Goal: Transaction & Acquisition: Book appointment/travel/reservation

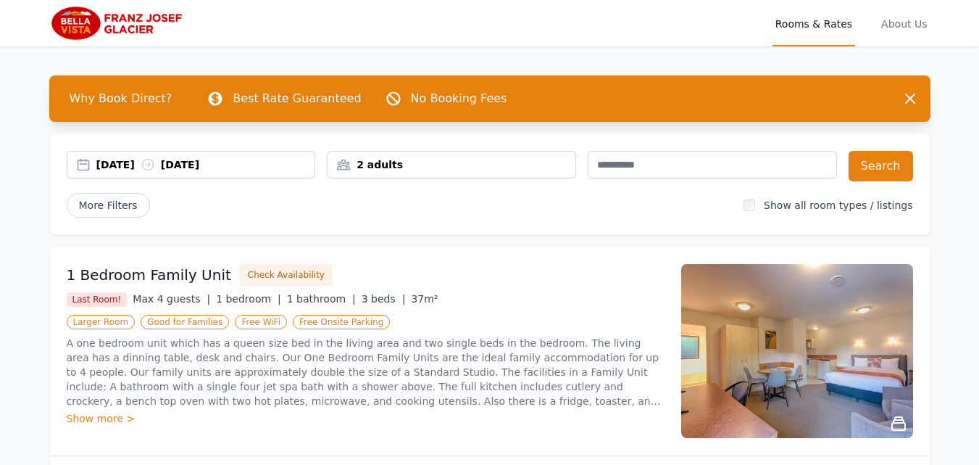
click at [125, 166] on div "[DATE] [DATE]" at bounding box center [205, 164] width 219 height 14
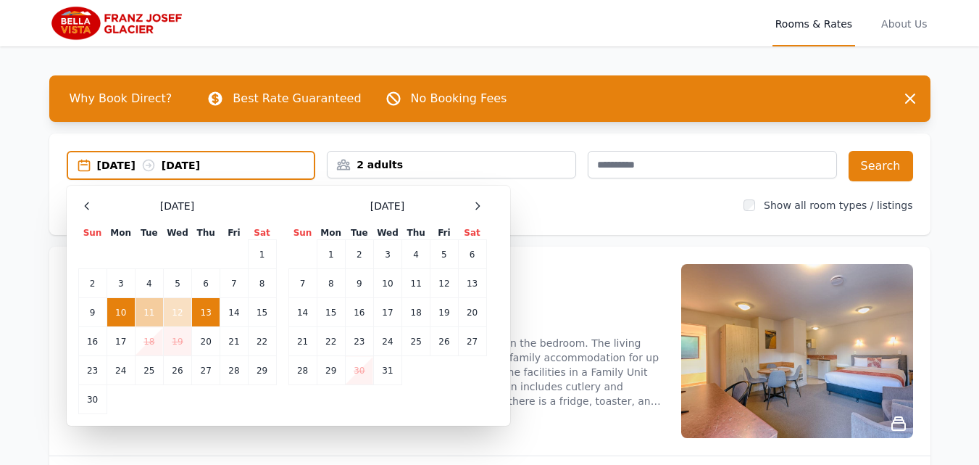
click at [146, 310] on td "11" at bounding box center [149, 312] width 28 height 29
click at [117, 312] on td "10" at bounding box center [121, 312] width 28 height 29
click at [140, 312] on td "11" at bounding box center [149, 312] width 28 height 29
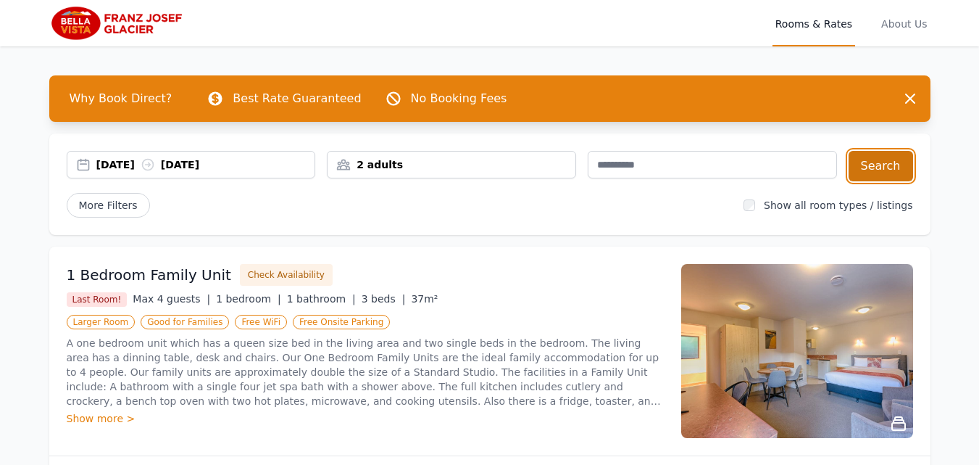
click at [877, 178] on button "Search" at bounding box center [881, 166] width 65 height 30
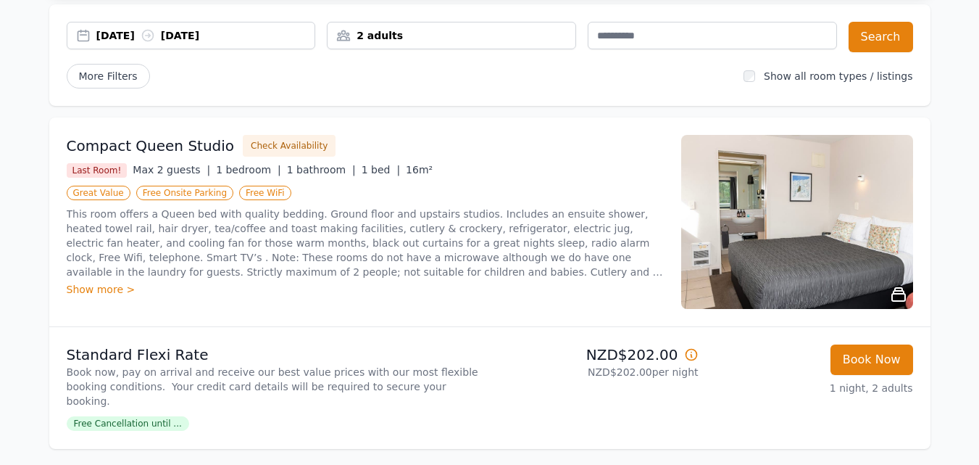
scroll to position [194, 0]
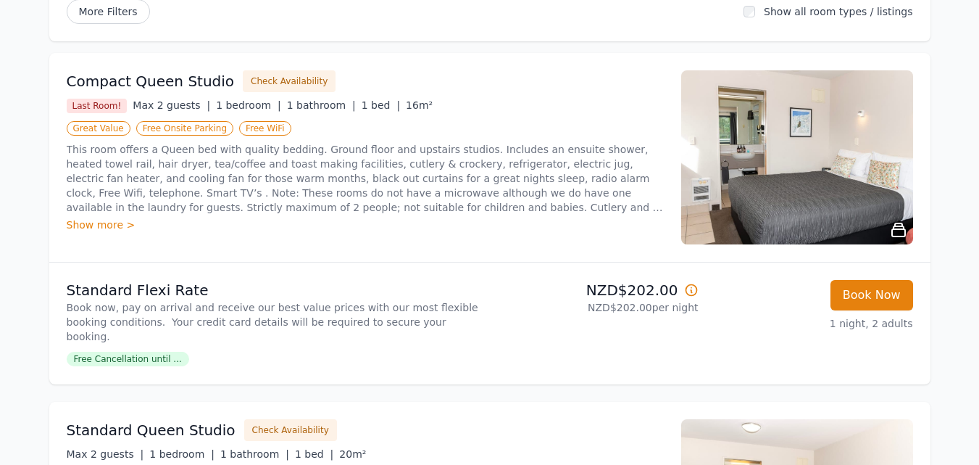
click at [858, 166] on img at bounding box center [797, 157] width 232 height 174
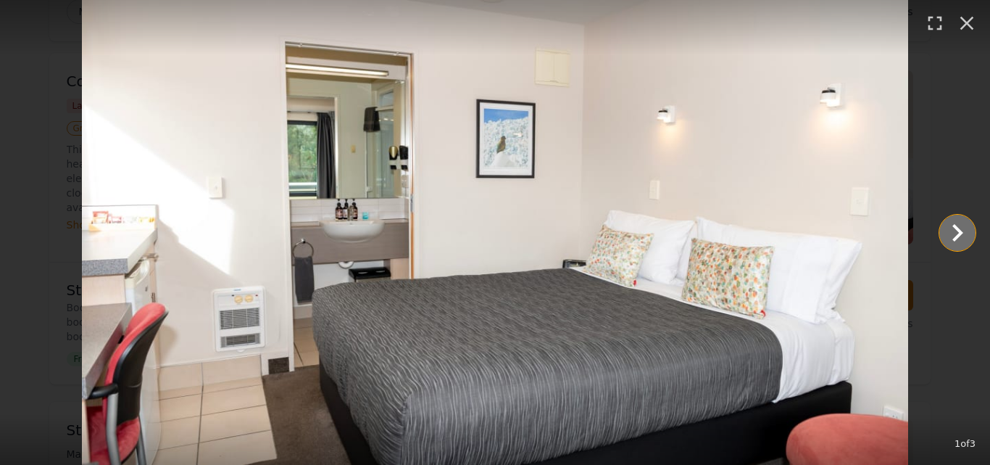
click at [958, 238] on icon "Show slide 2 of 3" at bounding box center [957, 232] width 35 height 35
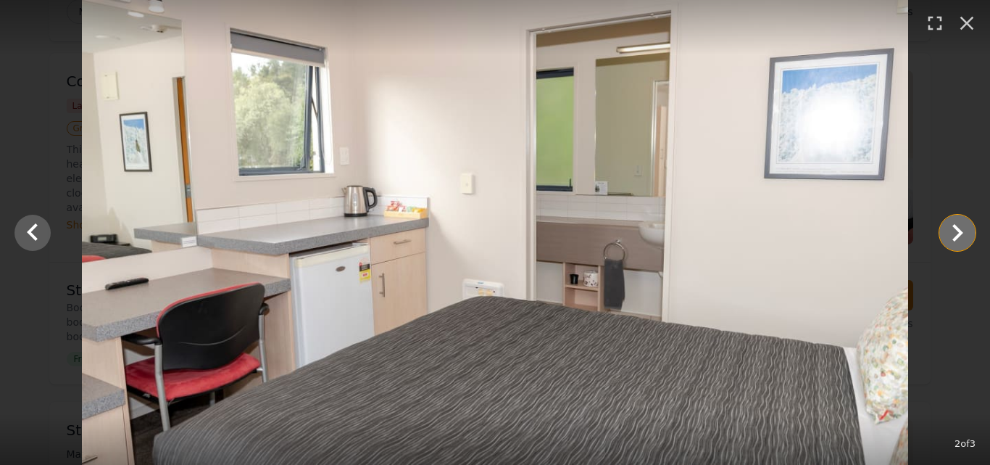
click at [958, 238] on icon "Show slide 3 of 3" at bounding box center [957, 232] width 35 height 35
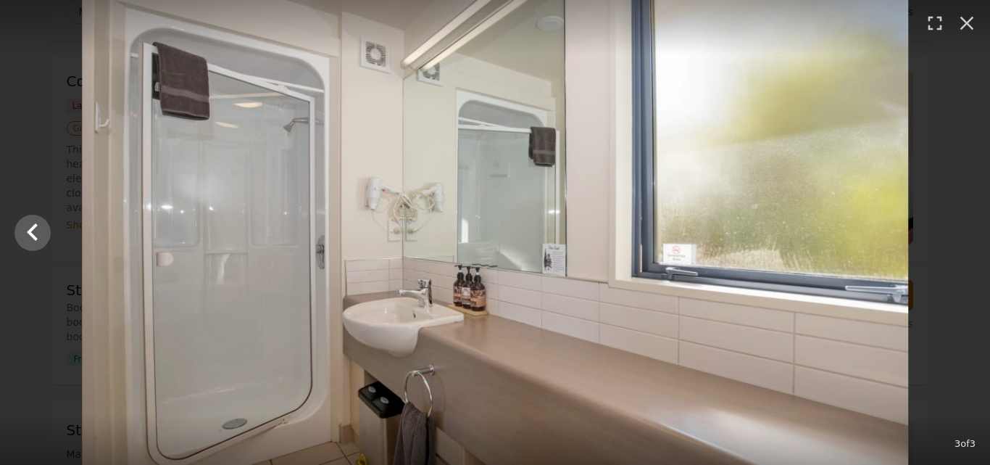
click at [958, 238] on div at bounding box center [495, 232] width 990 height 465
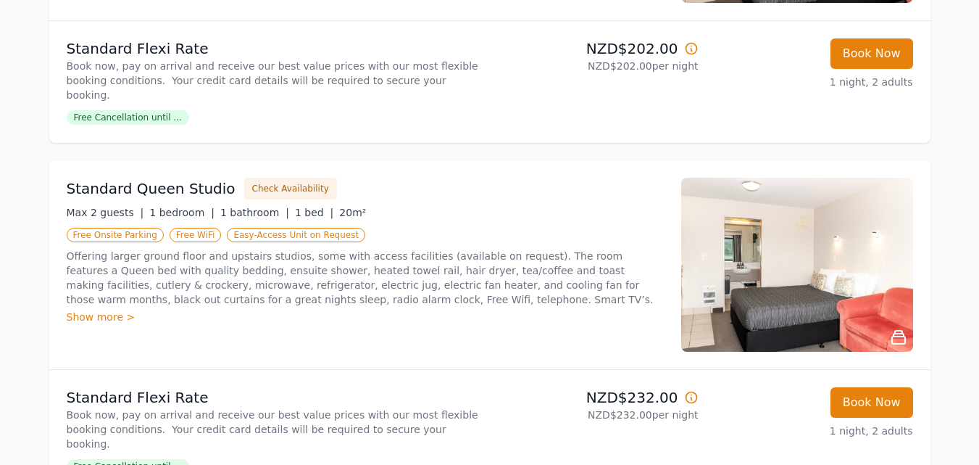
scroll to position [484, 0]
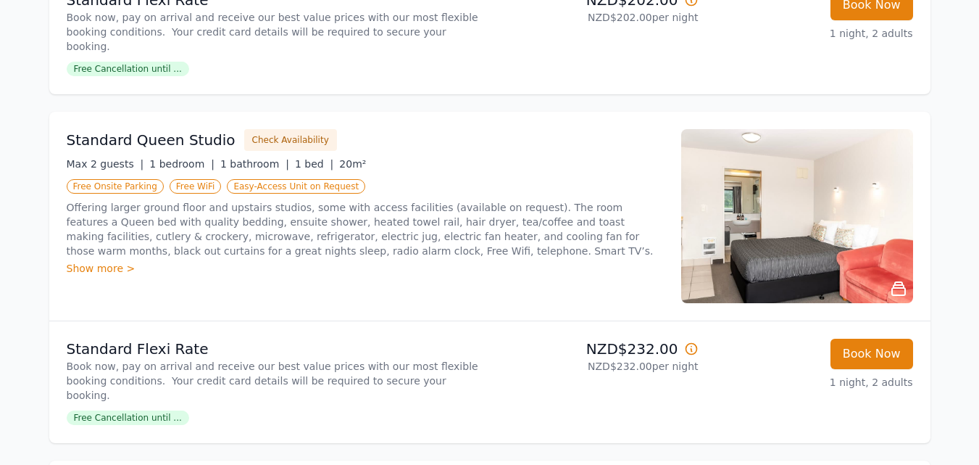
click at [784, 231] on img at bounding box center [797, 216] width 232 height 174
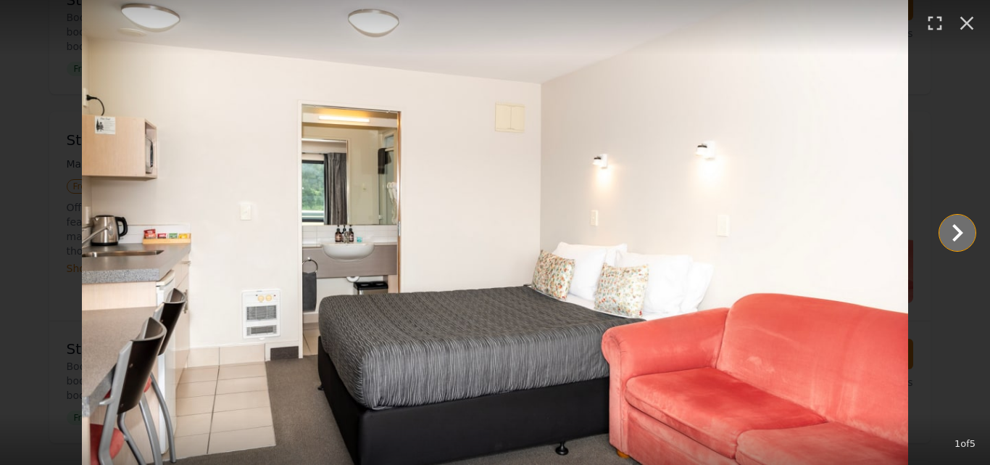
click at [958, 228] on icon "Show slide 2 of 5" at bounding box center [958, 232] width 11 height 17
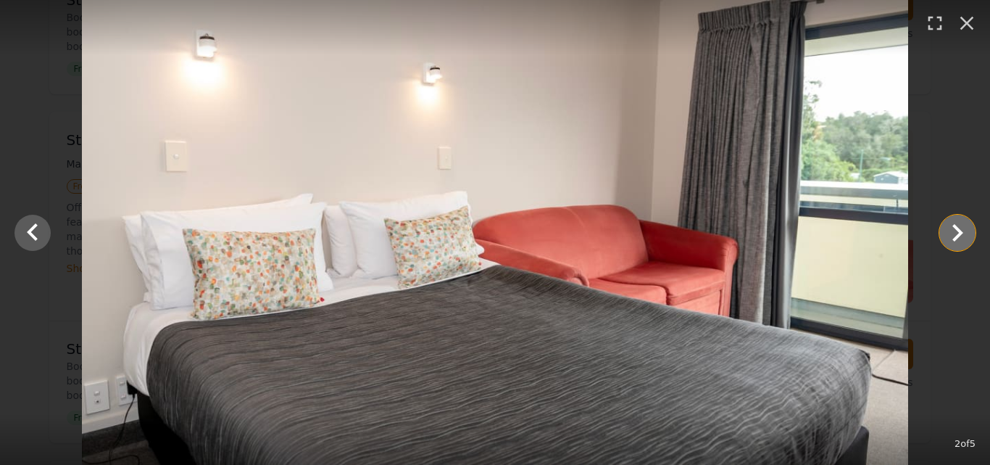
click at [958, 228] on icon "Show slide 3 of 5" at bounding box center [958, 232] width 11 height 17
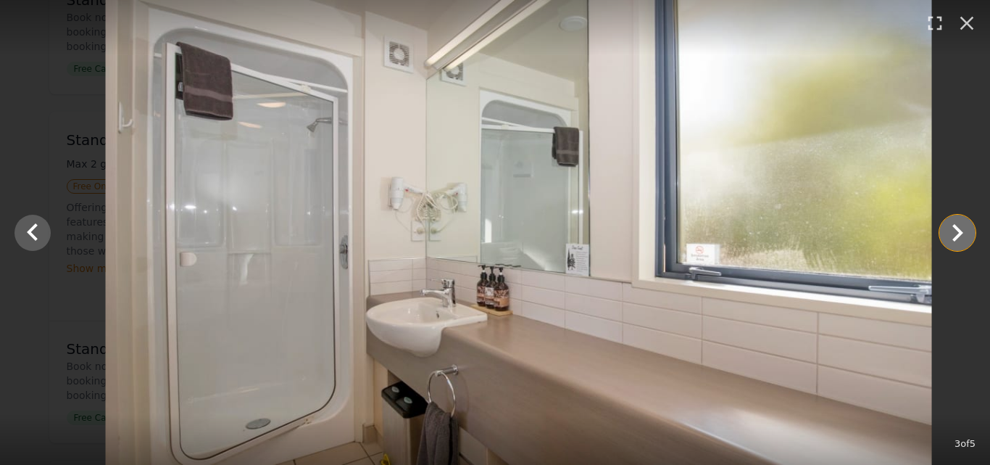
click at [958, 228] on icon "Show slide 4 of 5" at bounding box center [958, 232] width 11 height 17
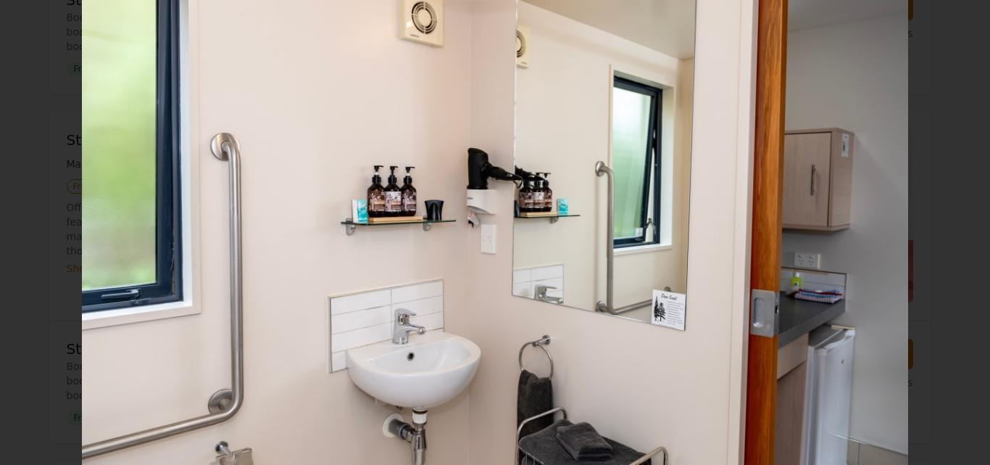
click at [958, 228] on icon "Show slide 5 of 5" at bounding box center [958, 232] width 11 height 17
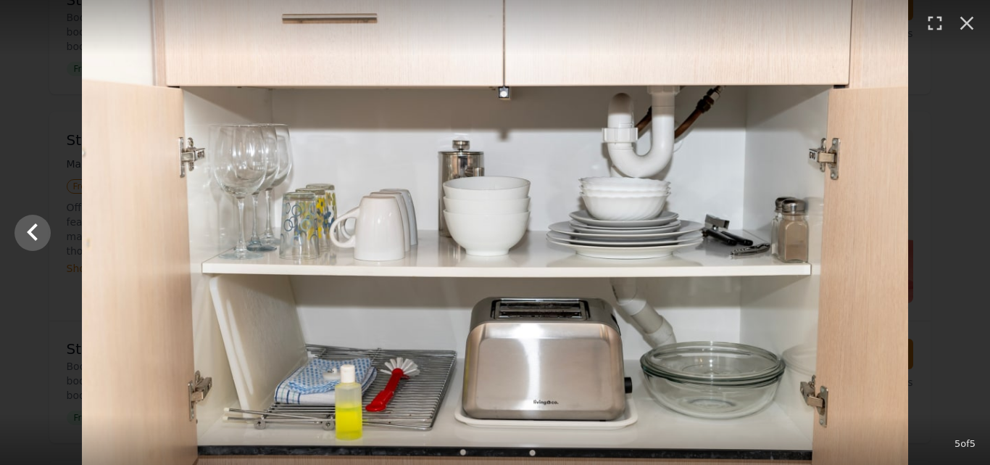
click at [958, 228] on div at bounding box center [495, 232] width 990 height 465
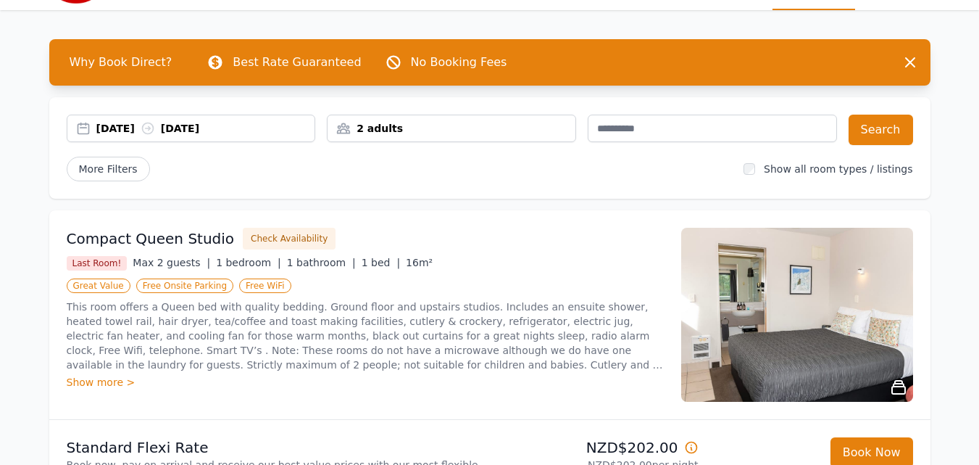
scroll to position [0, 0]
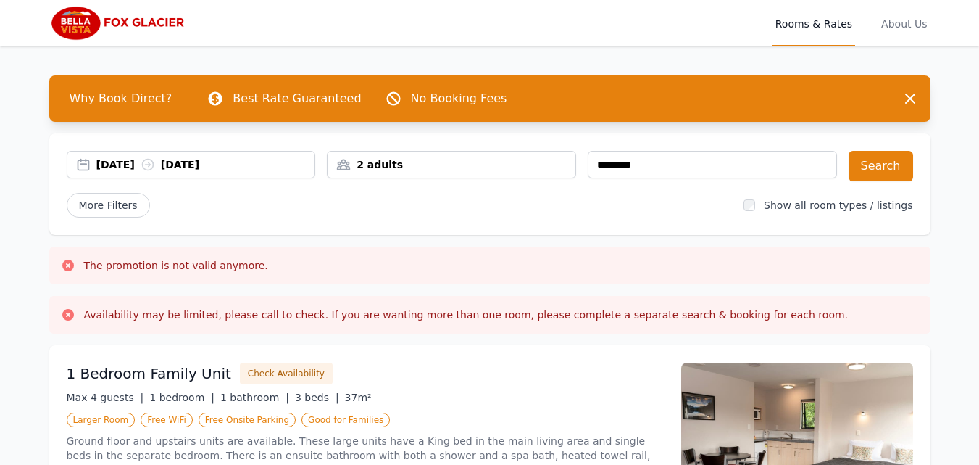
click at [237, 165] on div "[DATE] [DATE]" at bounding box center [205, 164] width 219 height 14
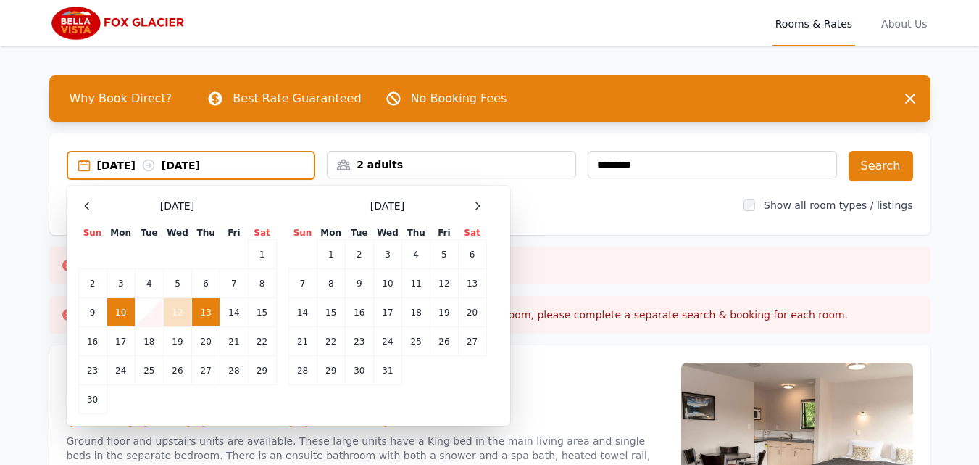
click at [125, 310] on td "10" at bounding box center [121, 312] width 28 height 29
click at [147, 310] on td "11" at bounding box center [149, 312] width 28 height 29
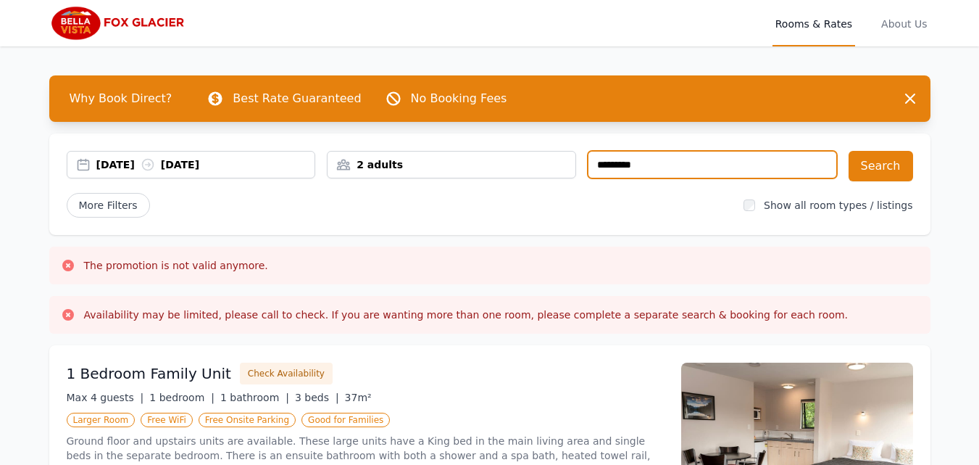
click at [681, 167] on input "*********" at bounding box center [712, 165] width 249 height 28
type input "*"
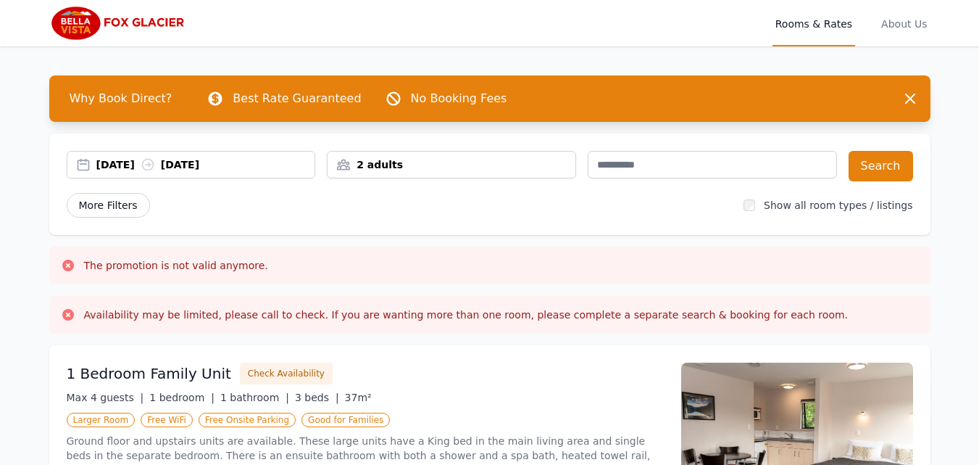
click at [104, 209] on span "More Filters" at bounding box center [108, 205] width 83 height 25
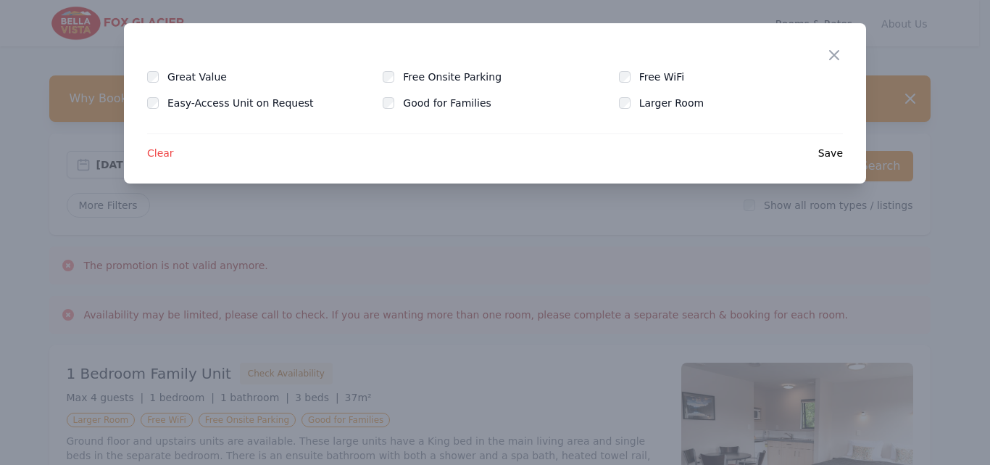
click at [601, 256] on div at bounding box center [495, 232] width 990 height 465
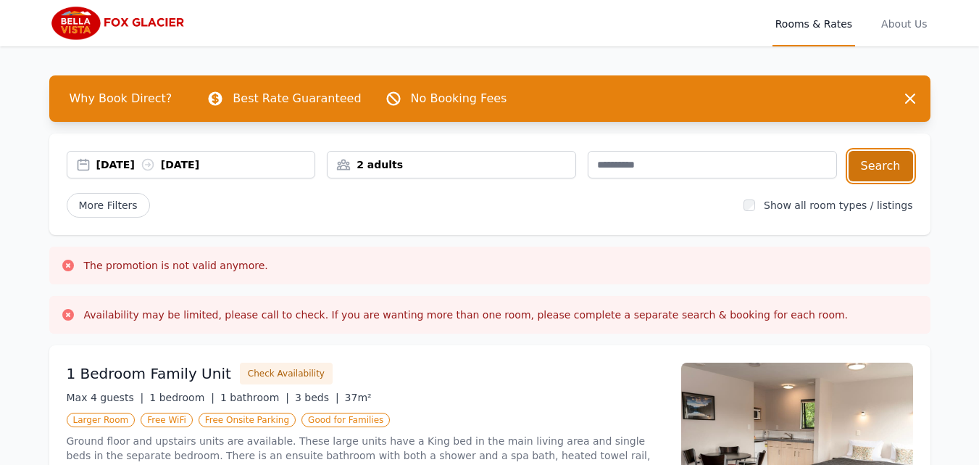
click at [873, 171] on button "Search" at bounding box center [881, 166] width 65 height 30
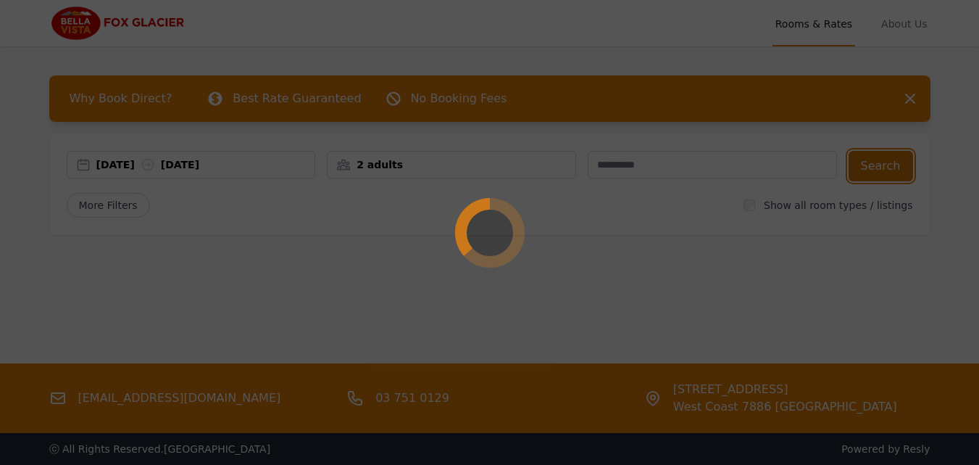
type input "*********"
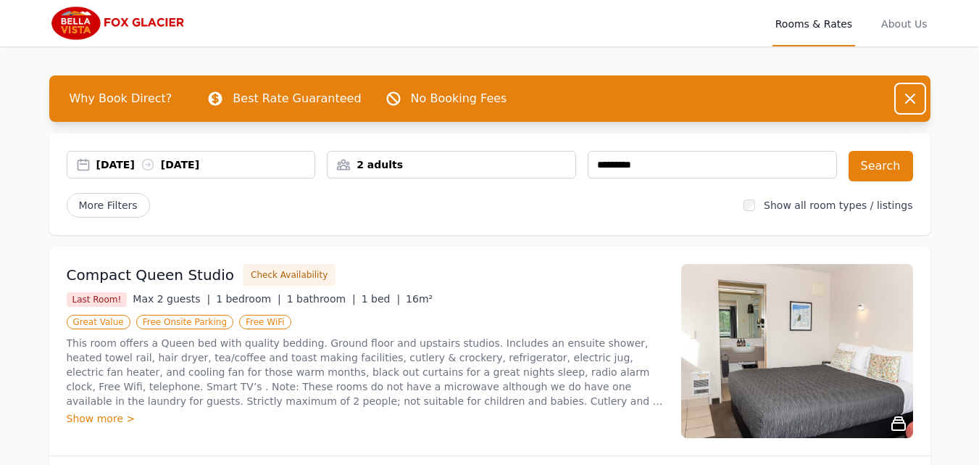
click at [914, 100] on icon "button" at bounding box center [910, 98] width 17 height 17
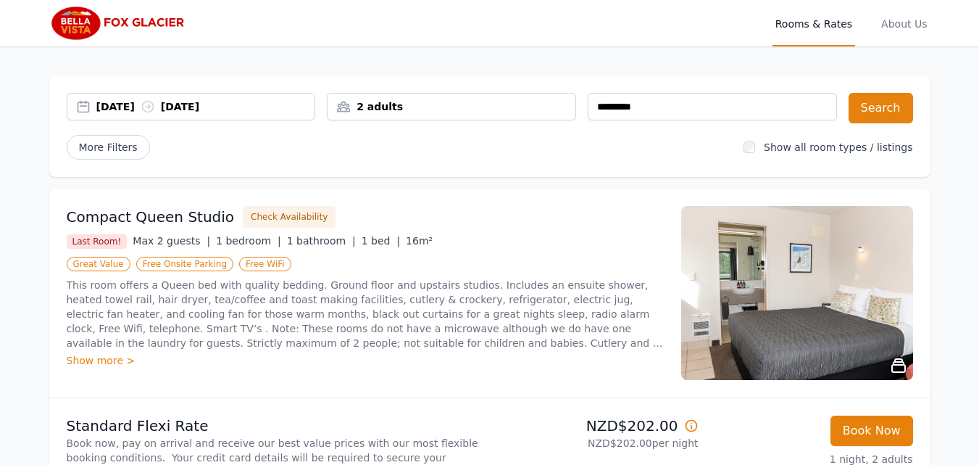
click at [144, 22] on img at bounding box center [118, 23] width 139 height 35
